Goal: Book appointment/travel/reservation

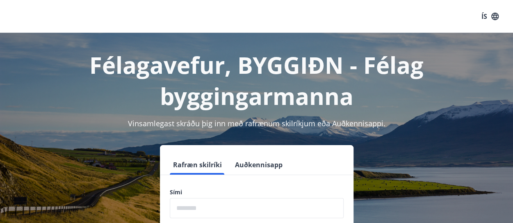
click at [192, 206] on input "phone" at bounding box center [257, 208] width 174 height 20
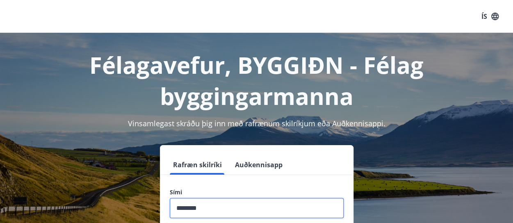
type input "********"
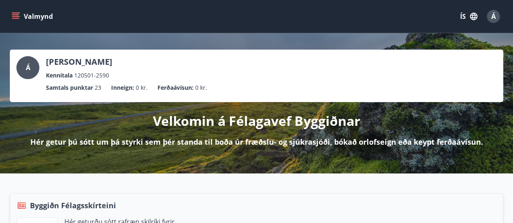
click at [20, 16] on button "Valmynd" at bounding box center [33, 16] width 46 height 15
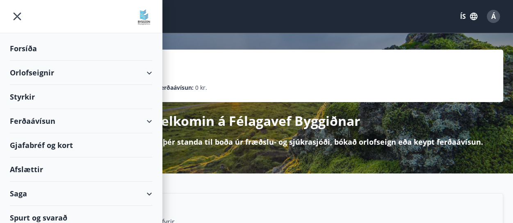
click at [48, 73] on div "Orlofseignir" at bounding box center [81, 73] width 142 height 24
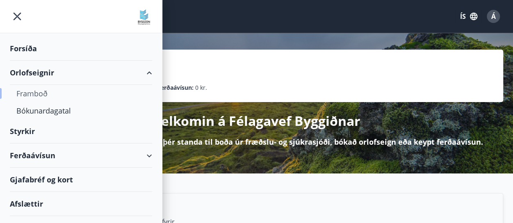
click at [41, 97] on div "Framboð" at bounding box center [80, 93] width 129 height 17
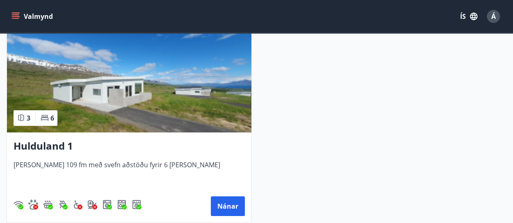
click at [66, 145] on h3 "Hulduland 1" at bounding box center [129, 146] width 231 height 15
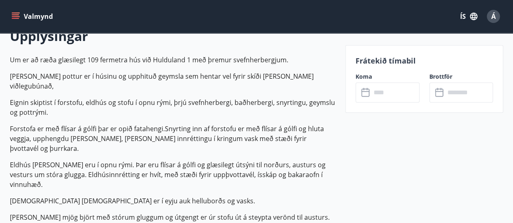
scroll to position [249, 0]
click at [377, 97] on input "text" at bounding box center [395, 92] width 48 height 20
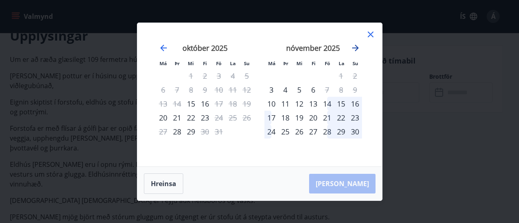
click at [360, 49] on icon "Move forward to switch to the next month." at bounding box center [356, 48] width 10 height 10
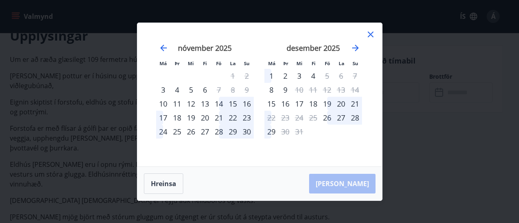
click at [329, 106] on div "19" at bounding box center [327, 104] width 14 height 14
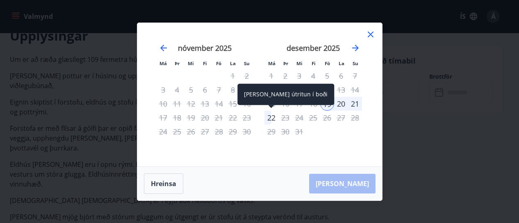
click at [270, 118] on div "22" at bounding box center [272, 118] width 14 height 14
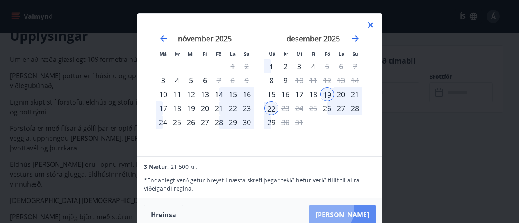
click at [342, 208] on button "[PERSON_NAME]" at bounding box center [342, 215] width 66 height 20
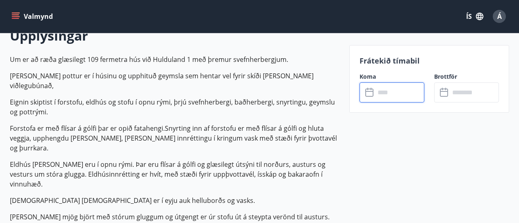
type input "******"
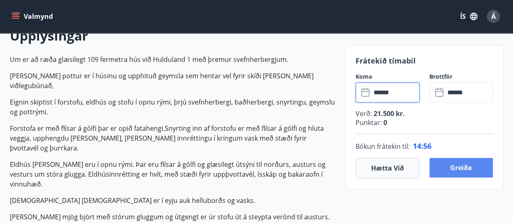
click at [452, 171] on button "Greiða" at bounding box center [461, 168] width 64 height 20
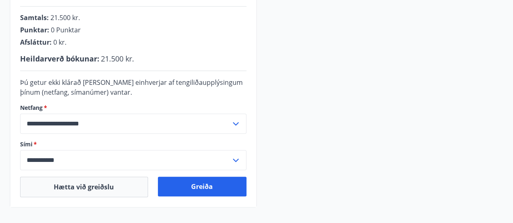
scroll to position [224, 0]
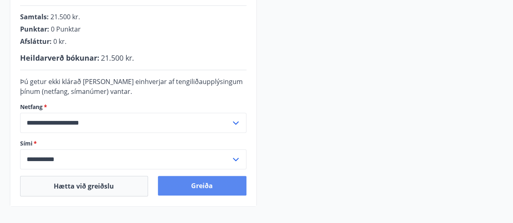
click at [217, 190] on button "Greiða" at bounding box center [202, 186] width 89 height 20
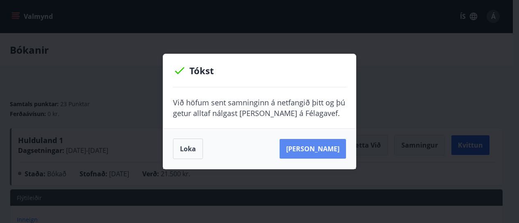
click at [322, 148] on button "[PERSON_NAME]" at bounding box center [313, 149] width 66 height 20
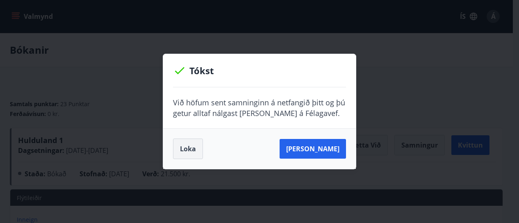
click at [187, 151] on button "Loka" at bounding box center [188, 149] width 30 height 21
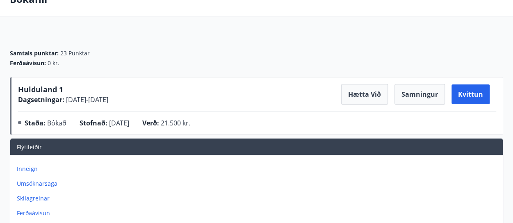
scroll to position [50, 0]
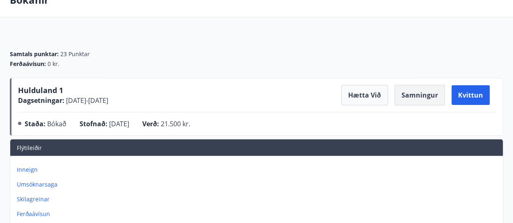
click at [411, 101] on button "Samningur" at bounding box center [420, 95] width 50 height 21
click at [479, 94] on button "Kvittun" at bounding box center [471, 95] width 38 height 20
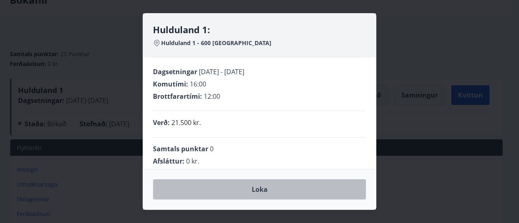
click at [299, 183] on button "Loka" at bounding box center [259, 189] width 213 height 21
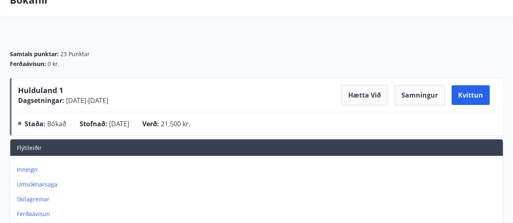
scroll to position [0, 0]
